Goal: Information Seeking & Learning: Learn about a topic

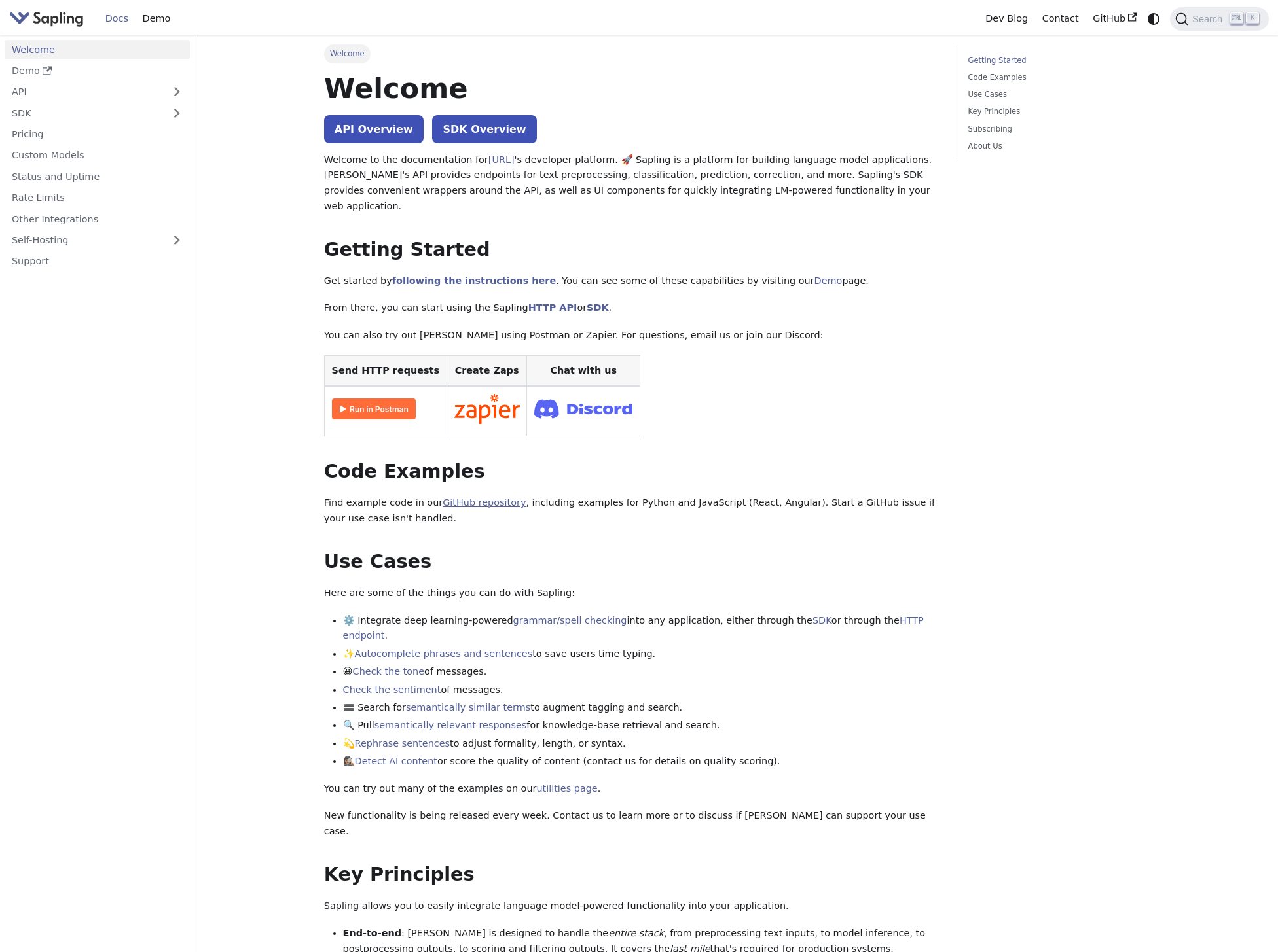
click at [471, 497] on link "GitHub repository" at bounding box center [484, 502] width 83 height 10
